Goal: Use online tool/utility: Utilize a website feature to perform a specific function

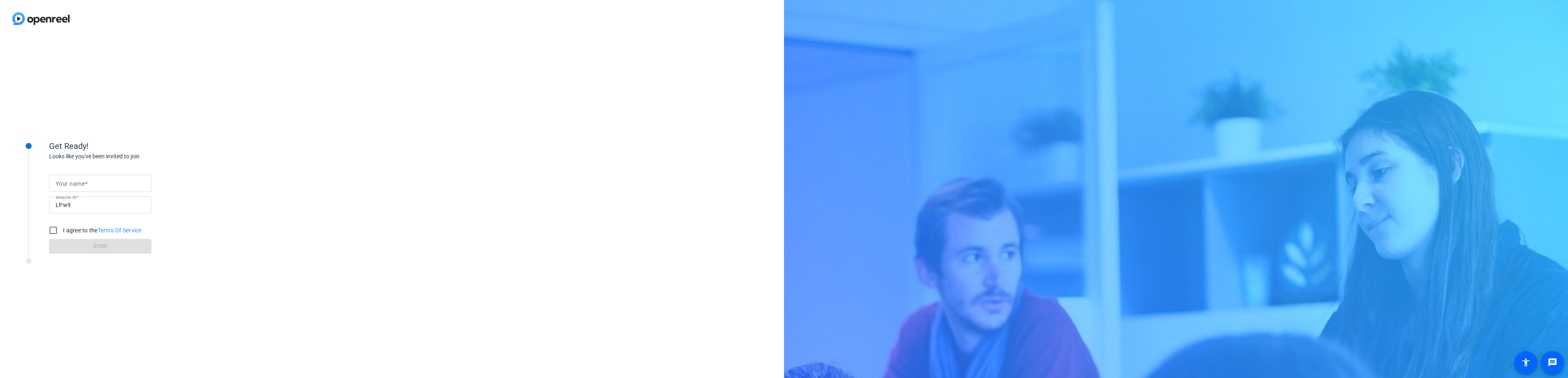
click at [79, 187] on mat-label "Your name" at bounding box center [70, 183] width 29 height 7
click at [79, 187] on input "Your name" at bounding box center [100, 183] width 89 height 10
type input "[PERSON_NAME]"
click at [55, 226] on input "I agree to the Terms Of Service" at bounding box center [53, 230] width 16 height 16
checkbox input "true"
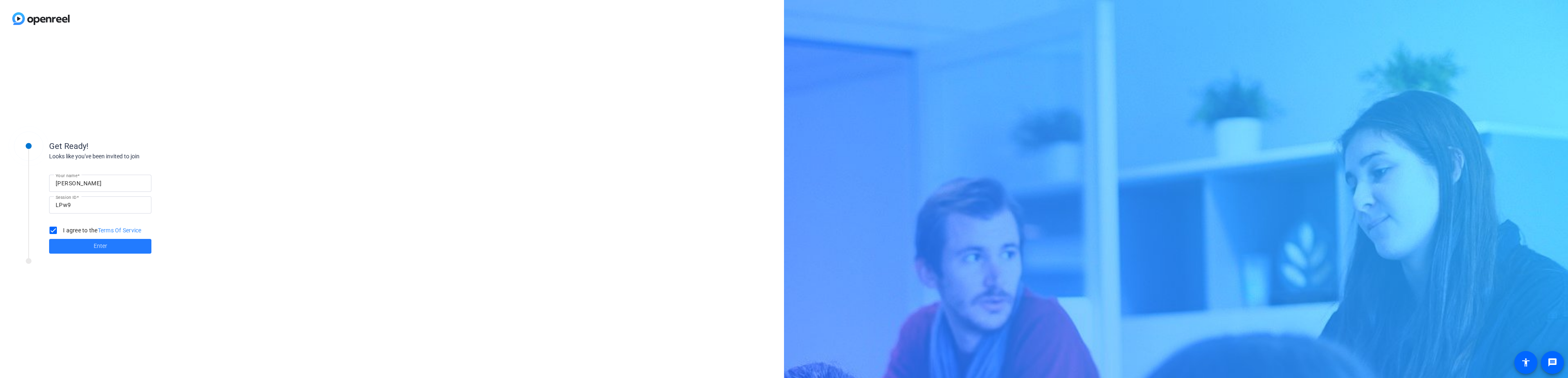
click at [86, 246] on span at bounding box center [100, 247] width 102 height 19
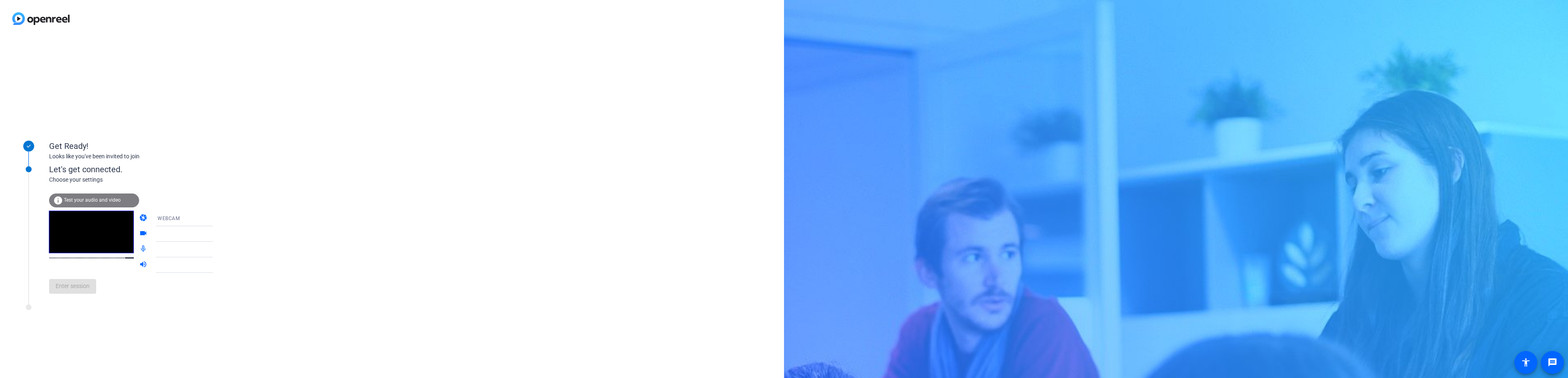
click at [86, 198] on span "Test your audio and video" at bounding box center [92, 200] width 57 height 5
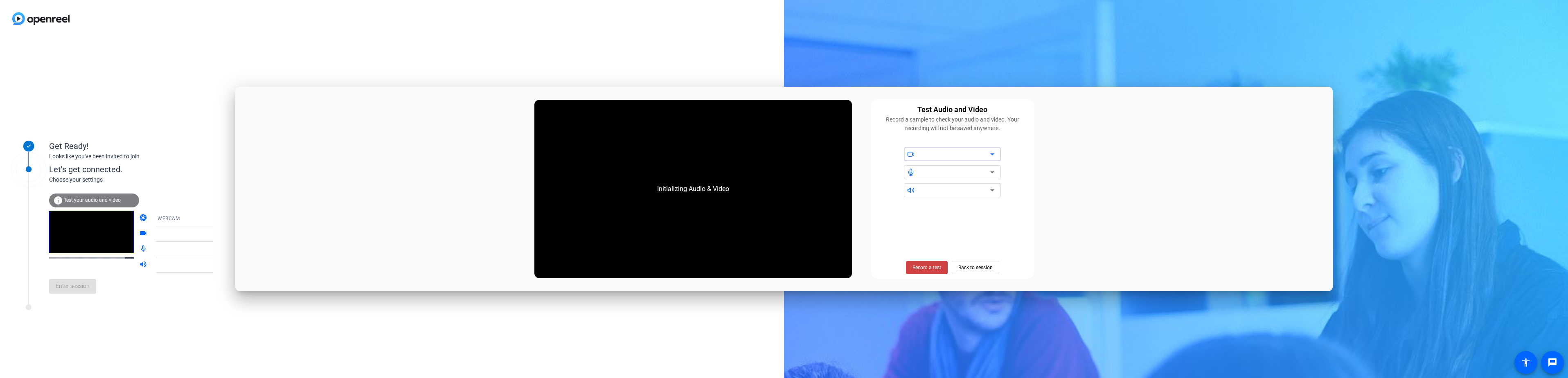
click at [992, 155] on icon at bounding box center [992, 154] width 4 height 2
click at [989, 170] on icon at bounding box center [992, 172] width 10 height 10
click at [989, 170] on icon at bounding box center [992, 172] width 10 height 10
click at [993, 173] on icon at bounding box center [992, 172] width 10 height 10
click at [992, 154] on icon at bounding box center [992, 154] width 4 height 2
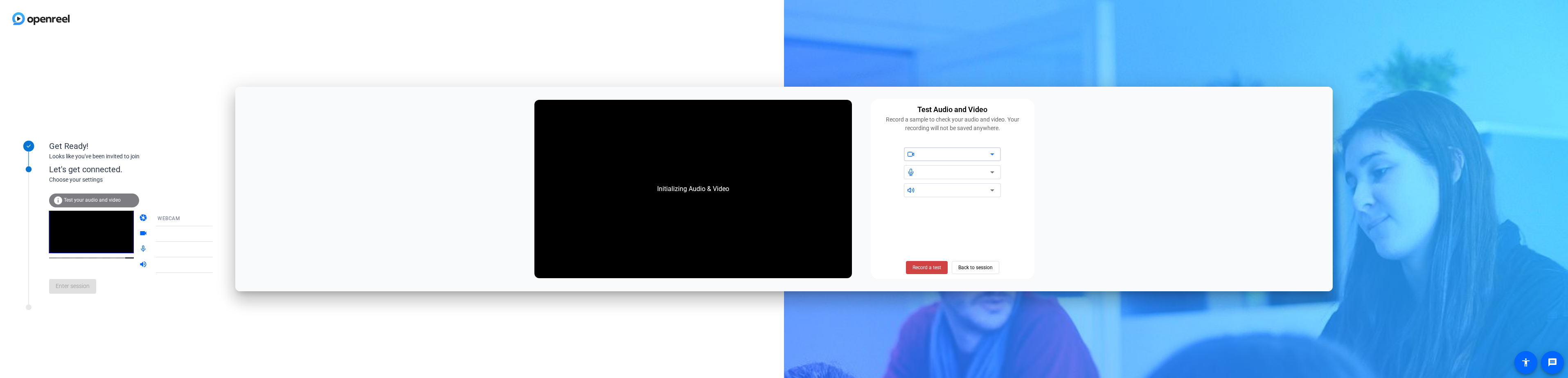
click at [992, 154] on icon at bounding box center [992, 154] width 4 height 2
click at [993, 192] on icon at bounding box center [992, 191] width 10 height 10
click at [676, 189] on div "Initializing Audio & Video" at bounding box center [693, 189] width 88 height 26
click at [992, 153] on icon at bounding box center [992, 154] width 10 height 10
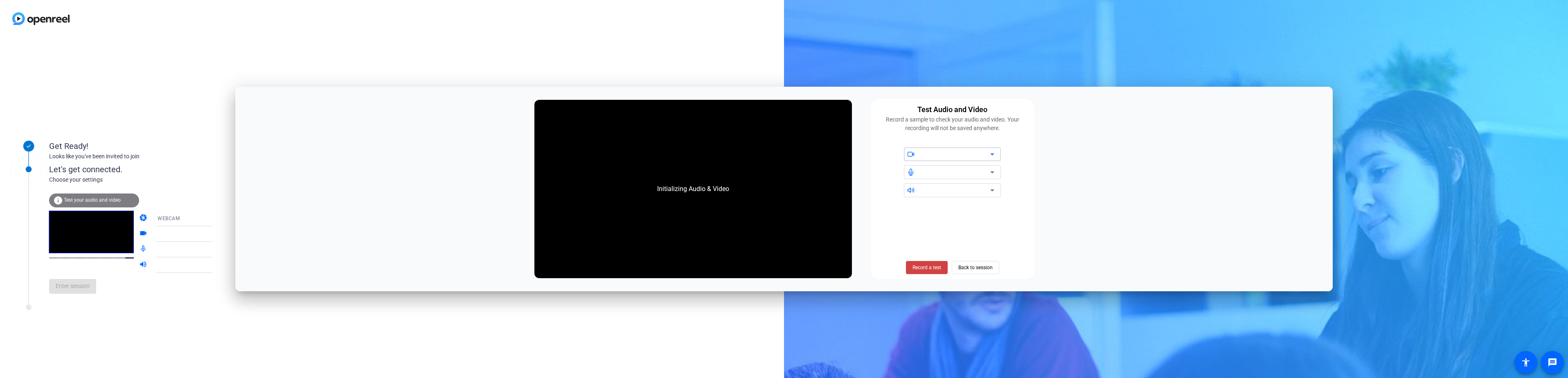
click at [993, 173] on icon at bounding box center [992, 172] width 10 height 10
click at [992, 190] on icon at bounding box center [992, 190] width 4 height 2
click at [993, 174] on icon at bounding box center [992, 172] width 10 height 10
click at [923, 265] on span "Record a test" at bounding box center [926, 268] width 29 height 7
click at [931, 267] on span "Stop Testing (3s)" at bounding box center [926, 268] width 37 height 7
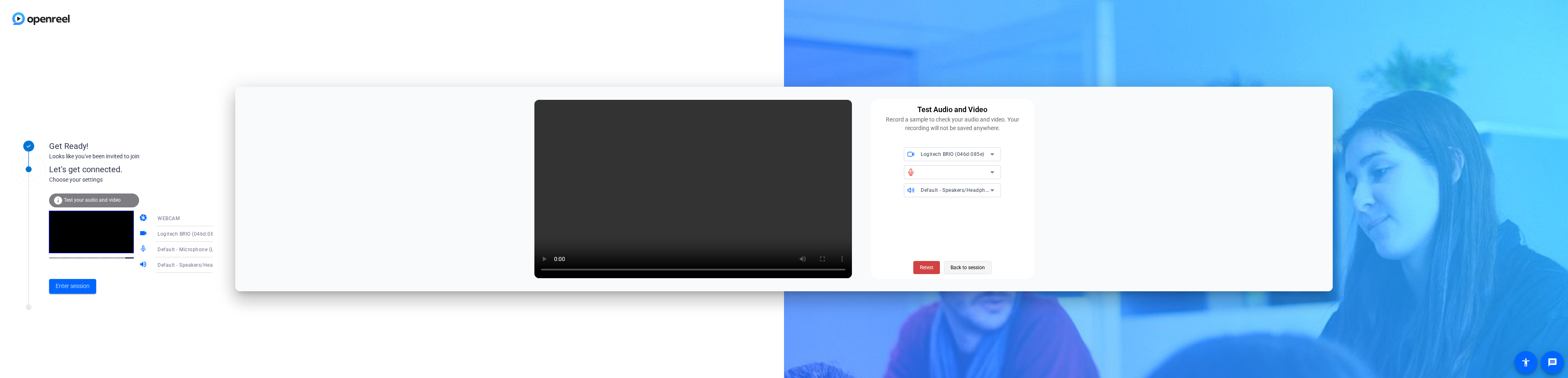
click at [971, 270] on span "Back to session" at bounding box center [968, 268] width 34 height 16
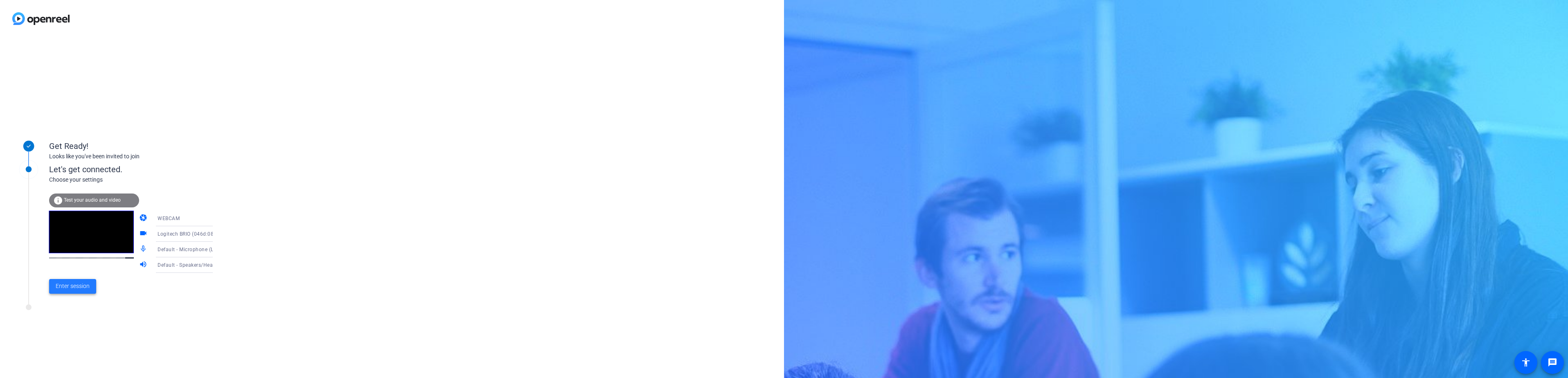
click at [74, 283] on span "Enter session" at bounding box center [72, 286] width 34 height 9
